Goal: Transaction & Acquisition: Purchase product/service

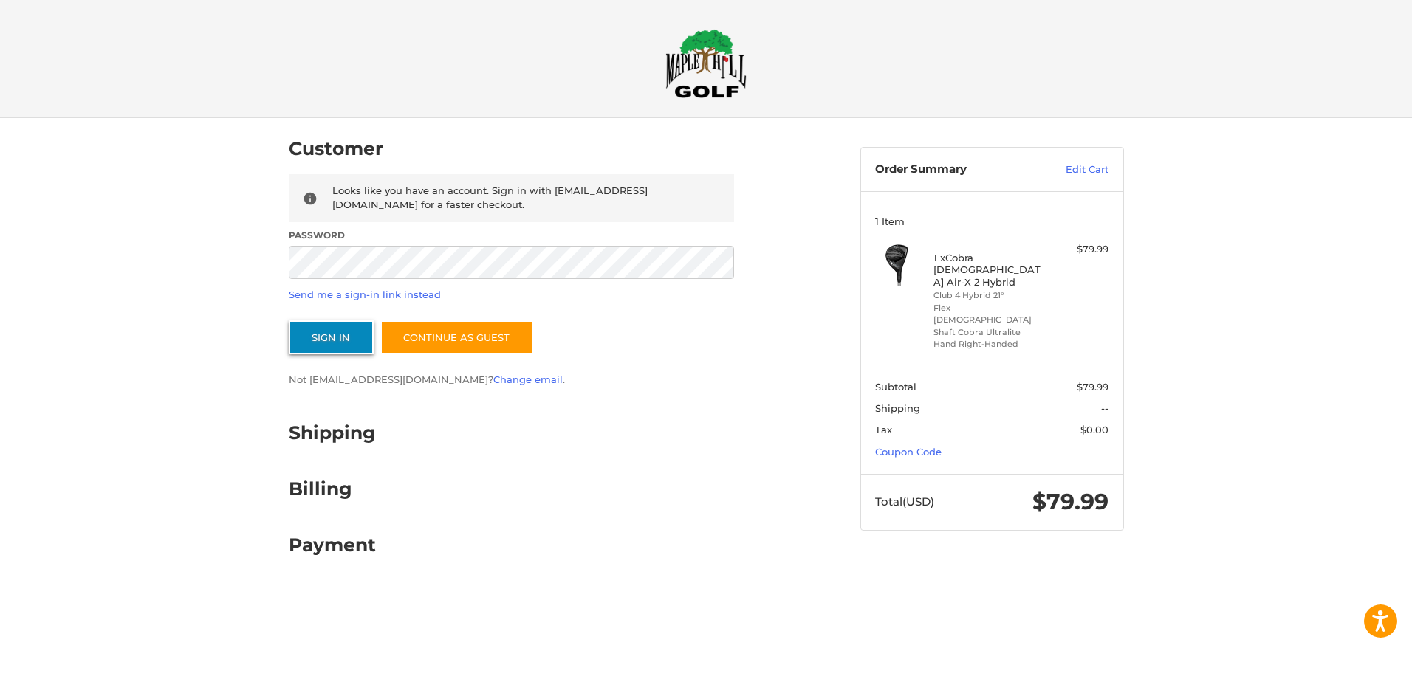
click at [331, 336] on button "Sign In" at bounding box center [331, 338] width 85 height 34
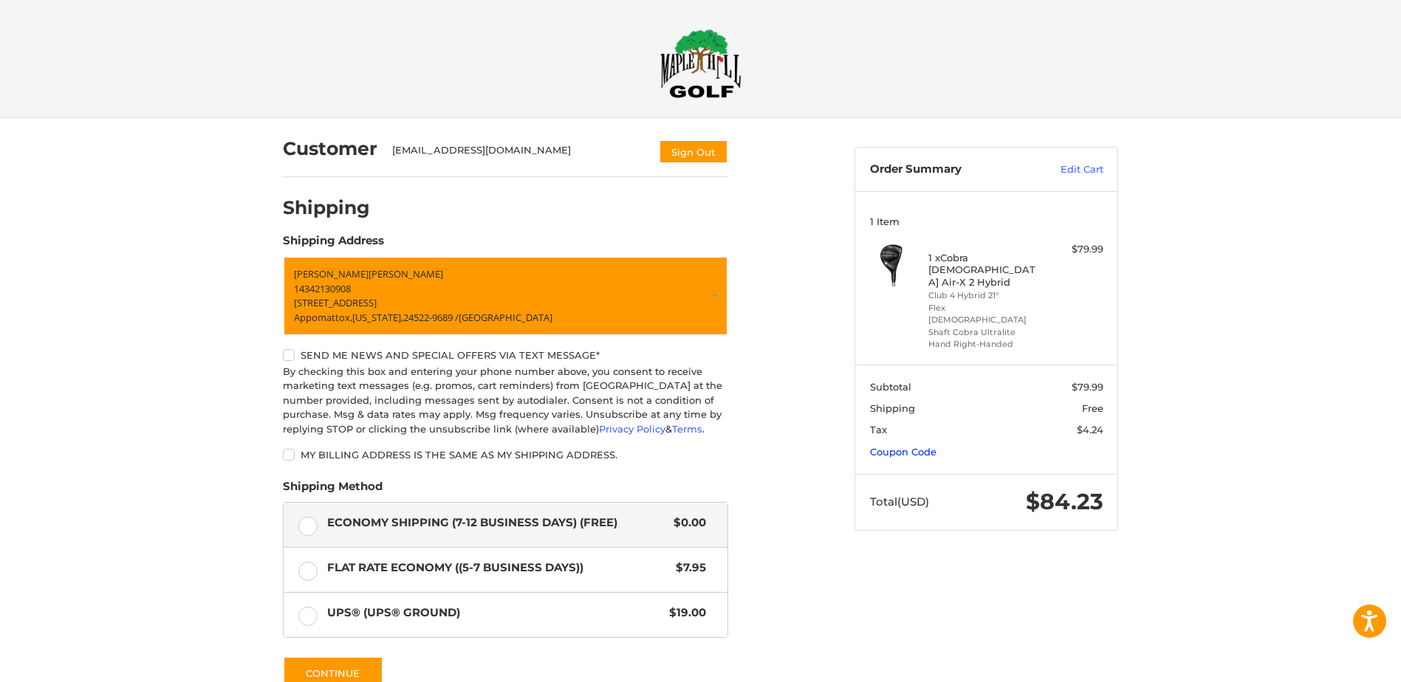
click at [893, 446] on link "Coupon Code" at bounding box center [903, 452] width 66 height 12
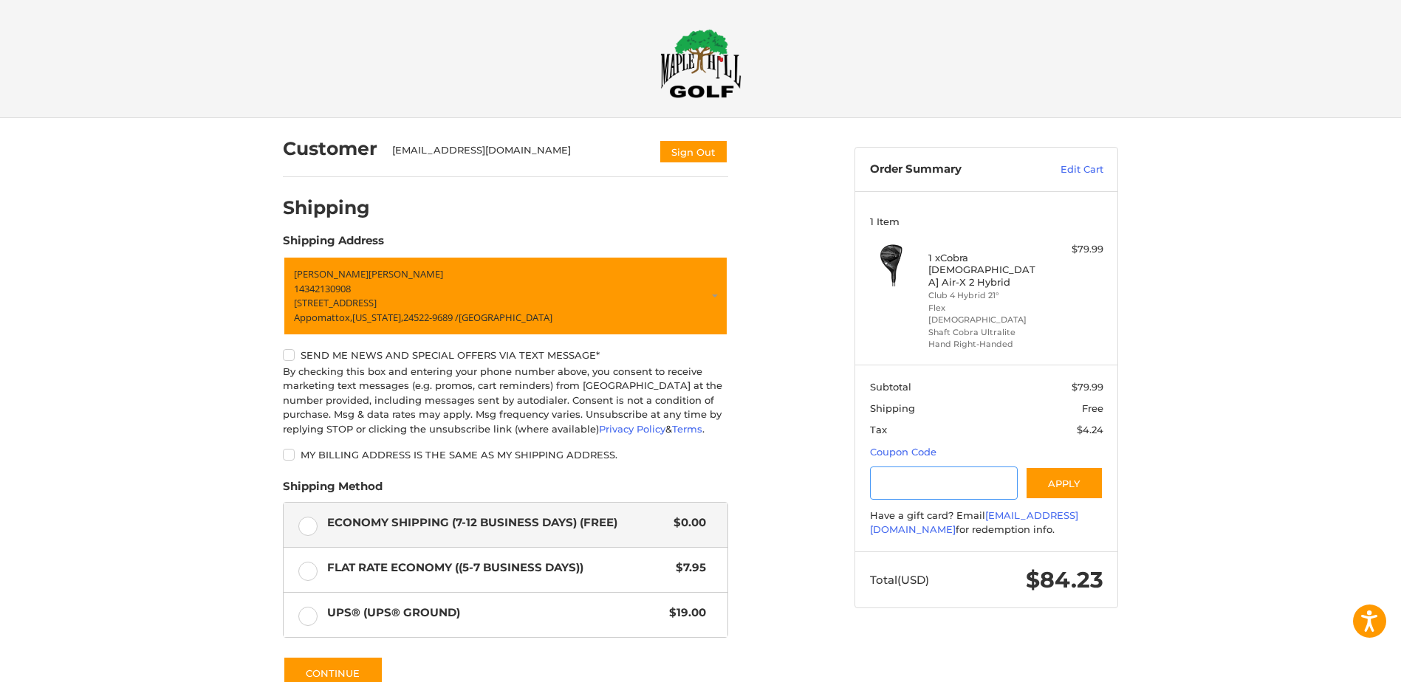
click at [903, 467] on input "Gift Certificate or Coupon Code" at bounding box center [944, 483] width 148 height 33
type input "*********"
click at [1067, 467] on button "Apply" at bounding box center [1064, 483] width 78 height 33
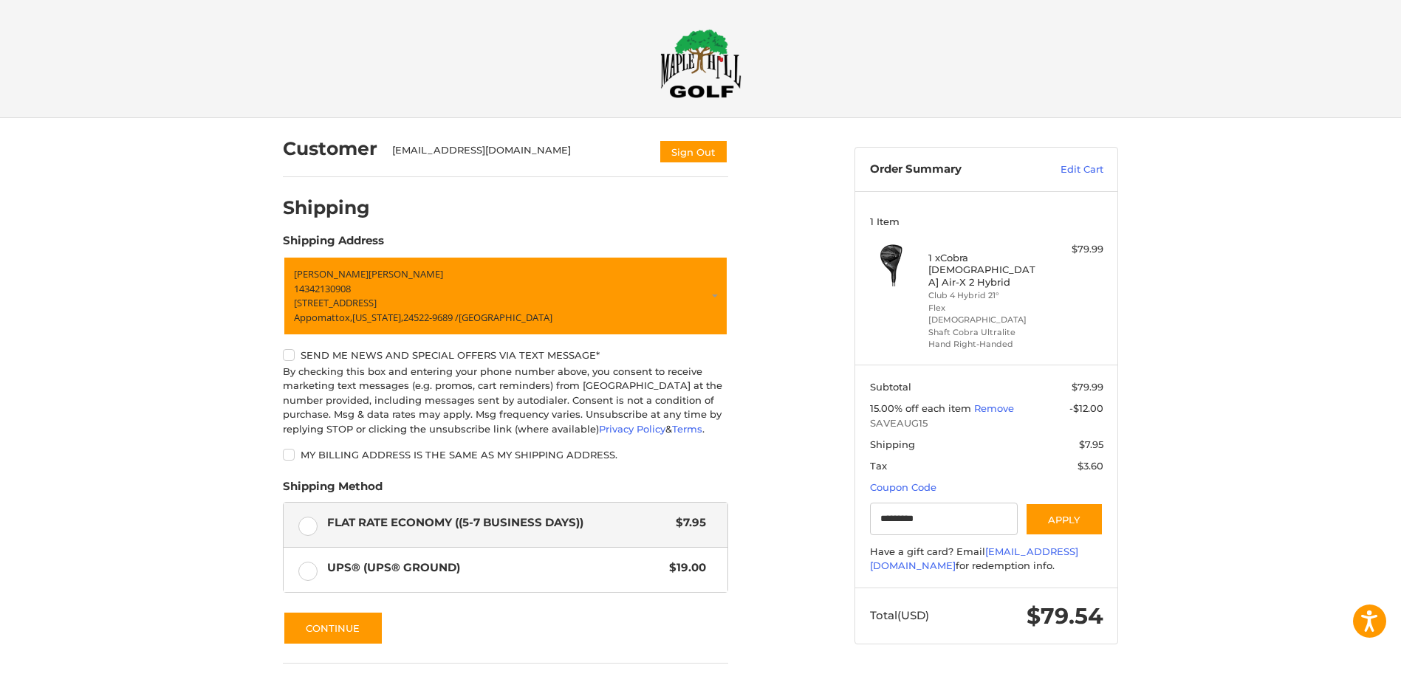
click at [699, 62] on img at bounding box center [700, 63] width 81 height 69
